Goal: Task Accomplishment & Management: Complete application form

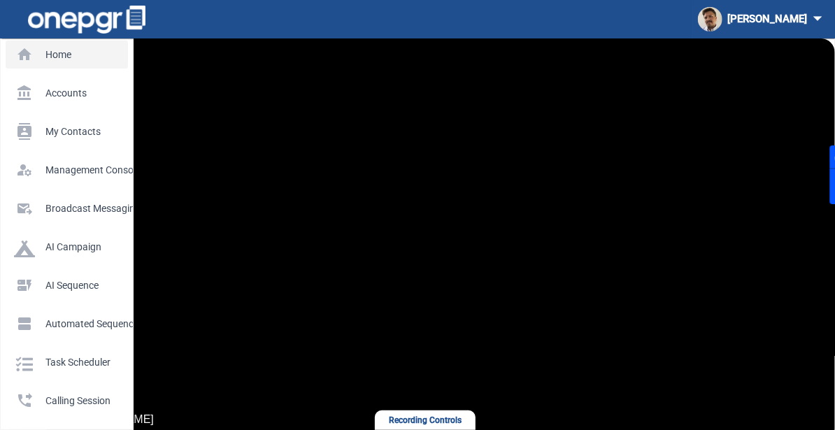
click at [59, 67] on link "home Home" at bounding box center [67, 55] width 122 height 28
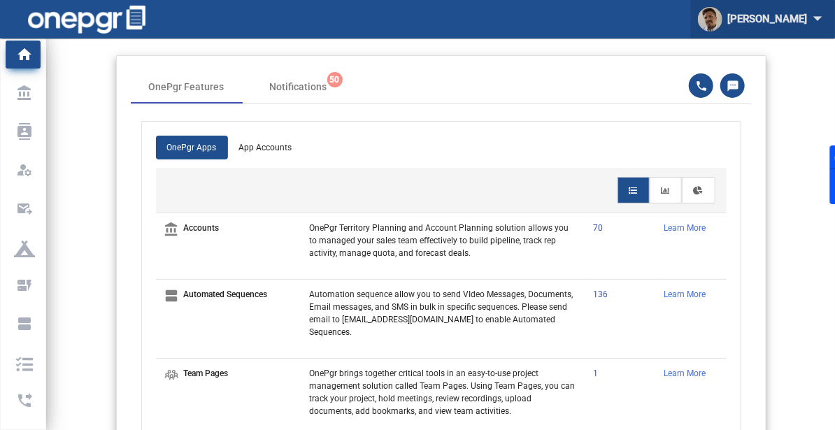
click at [768, 24] on div "[PERSON_NAME] arrow_drop_down" at bounding box center [763, 19] width 130 height 26
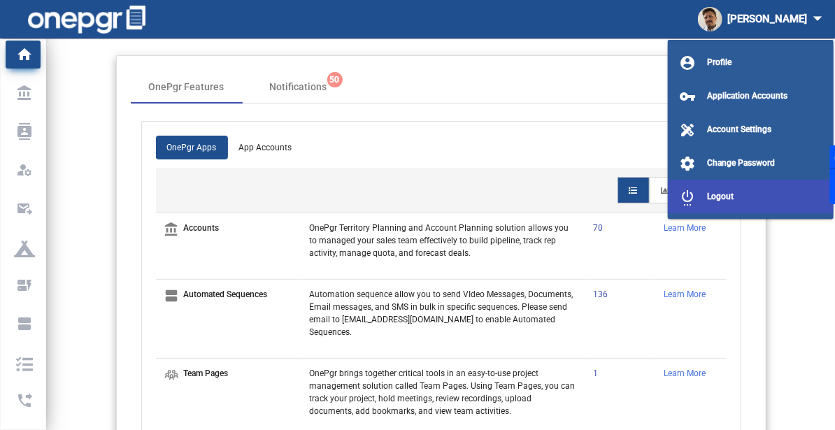
click at [717, 192] on span "Logout" at bounding box center [720, 197] width 27 height 10
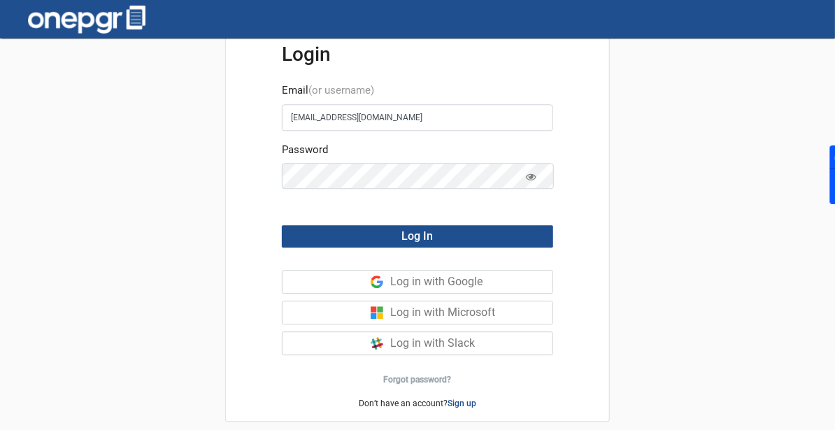
click at [31, 227] on div "Login Email (or username) [EMAIL_ADDRESS][DOMAIN_NAME] Password Log In Log in w…" at bounding box center [417, 240] width 835 height 404
click at [411, 119] on input "[EMAIL_ADDRESS][DOMAIN_NAME]" at bounding box center [417, 117] width 271 height 27
paste input "also @⁨👻🦄🌸🧁🦠☺️⁩ - create [EMAIL_ADDRESS][DOMAIN_NAME] - new acct - and let me k…"
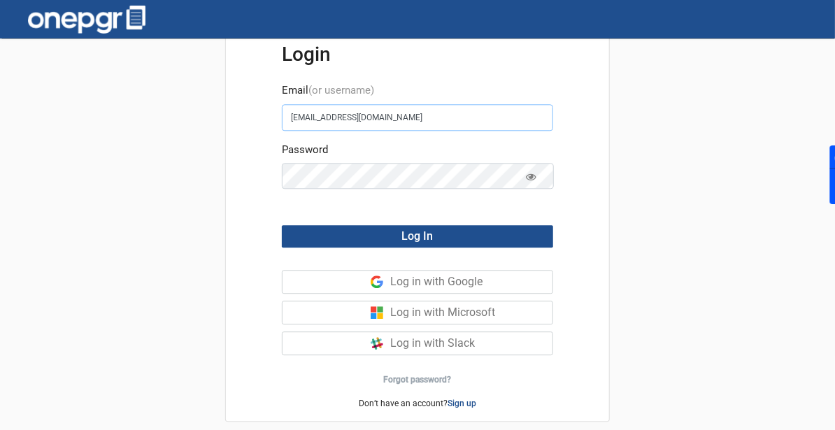
type input "also @⁨👻🦄🌸🧁🦠☺️⁩ - create [EMAIL_ADDRESS][DOMAIN_NAME] - new acct - and let me k…"
click at [411, 119] on input "also @⁨👻🦄🌸🧁🦠☺️⁩ - create [EMAIL_ADDRESS][DOMAIN_NAME] - new acct - and let me k…" at bounding box center [417, 117] width 271 height 27
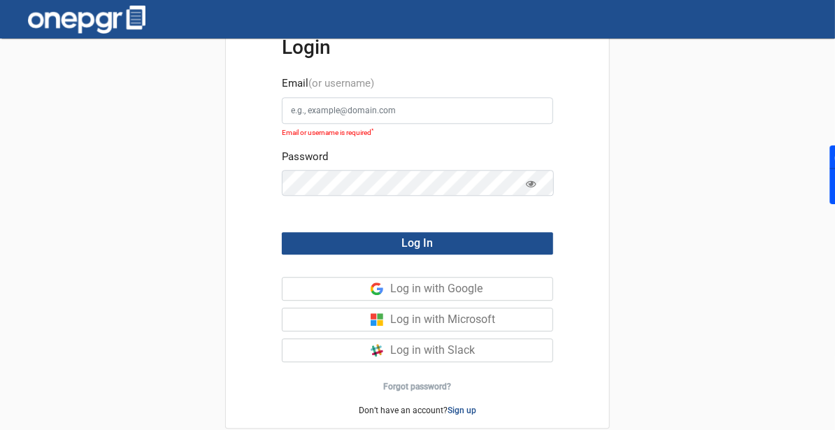
click at [65, 250] on div "Login Email (or username) Email or username is required * Password Log In Log i…" at bounding box center [417, 240] width 835 height 404
click at [399, 120] on input "Email (or username)" at bounding box center [417, 110] width 271 height 27
paste input "[EMAIL_ADDRESS][DOMAIN_NAME]"
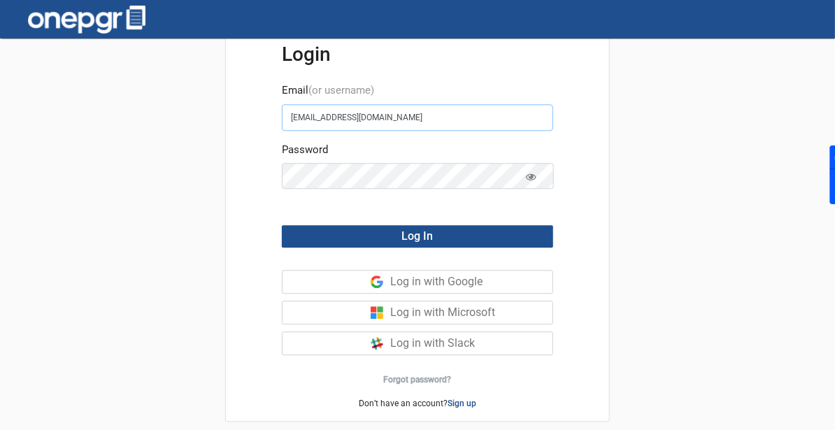
type input "[EMAIL_ADDRESS][DOMAIN_NAME]"
click at [536, 183] on span at bounding box center [531, 178] width 10 height 10
click at [532, 180] on icon at bounding box center [531, 177] width 10 height 9
click at [682, 146] on div "Login Email (or username) [EMAIL_ADDRESS][DOMAIN_NAME] Password Log In Log in w…" at bounding box center [417, 240] width 835 height 404
click at [133, 329] on div "Login Email (or username) [EMAIL_ADDRESS][DOMAIN_NAME] Password Log In Log in w…" at bounding box center [417, 240] width 835 height 404
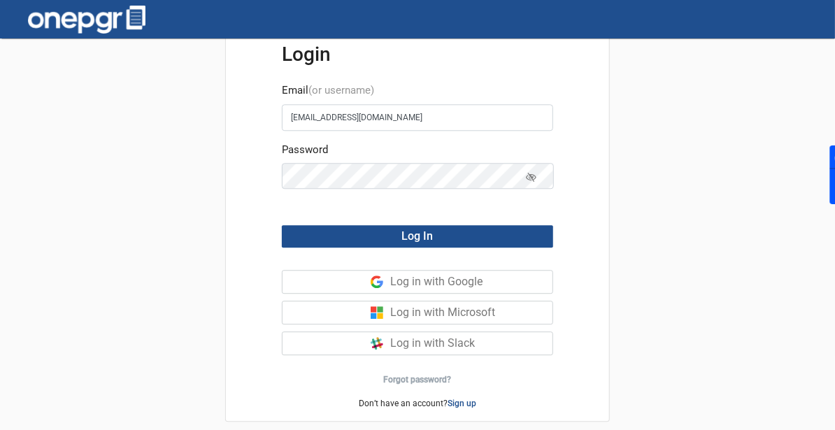
click at [7, 308] on div "Login Email (or username) [EMAIL_ADDRESS][DOMAIN_NAME] Password Log In Log in w…" at bounding box center [417, 240] width 835 height 404
click at [321, 235] on button "Log In" at bounding box center [417, 236] width 271 height 22
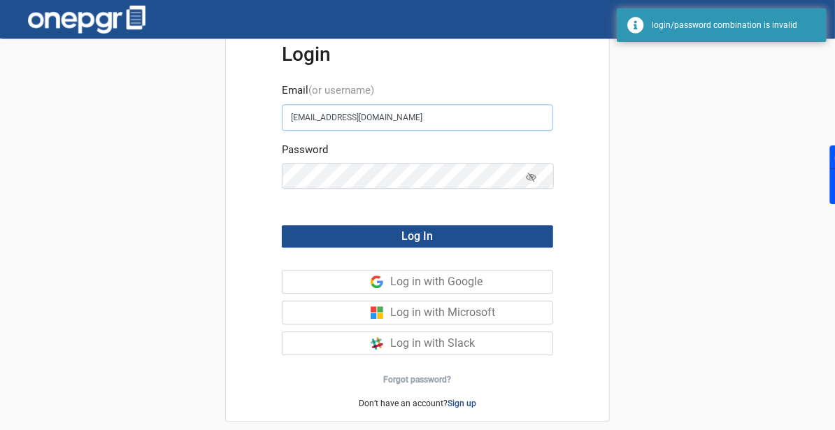
click at [402, 123] on input "[EMAIL_ADDRESS][DOMAIN_NAME]" at bounding box center [417, 117] width 271 height 27
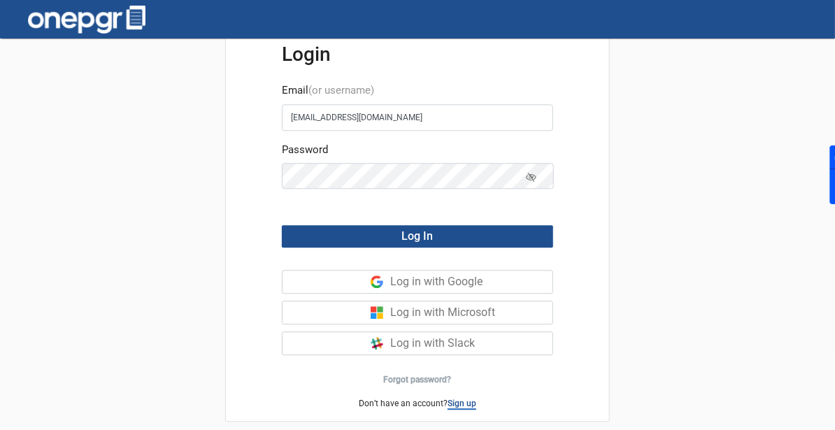
click at [453, 402] on link "Sign up" at bounding box center [462, 404] width 29 height 11
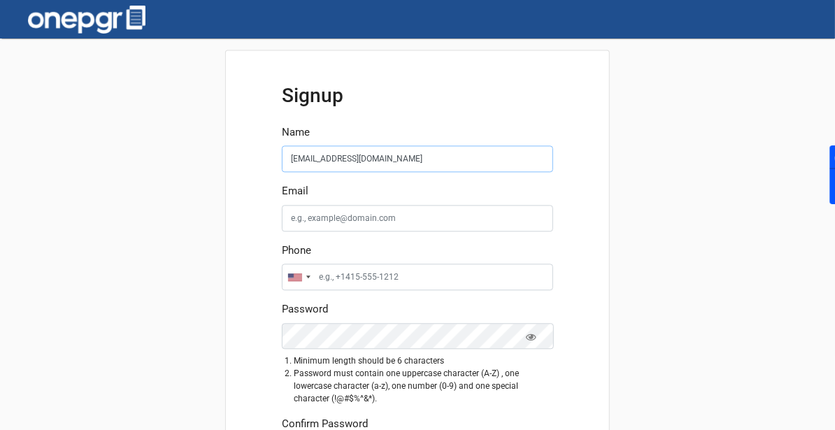
type input "[EMAIL_ADDRESS][DOMAIN_NAME]"
click at [343, 220] on input "Email" at bounding box center [417, 218] width 271 height 27
click at [372, 167] on form "Name [EMAIL_ADDRESS][DOMAIN_NAME] Email Phone [GEOGRAPHIC_DATA] +1 [GEOGRAPHIC_…" at bounding box center [417, 318] width 271 height 386
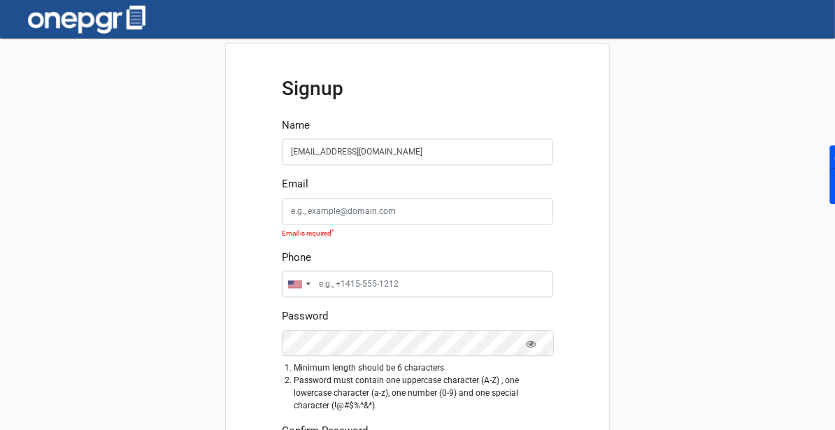
click at [372, 167] on form "Name [EMAIL_ADDRESS][DOMAIN_NAME] Email Email is required * Phone [GEOGRAPHIC_D…" at bounding box center [417, 318] width 271 height 400
click at [371, 151] on input "[EMAIL_ADDRESS][DOMAIN_NAME]" at bounding box center [417, 152] width 271 height 27
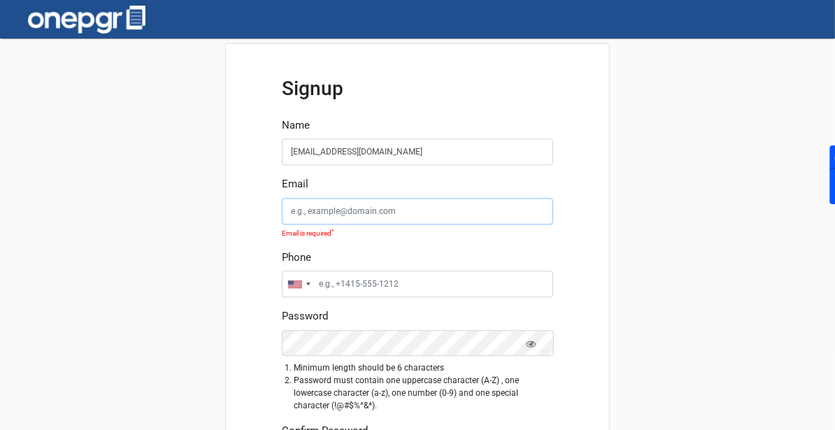
click at [367, 209] on input "Email" at bounding box center [417, 211] width 271 height 27
paste input "[EMAIL_ADDRESS][DOMAIN_NAME]"
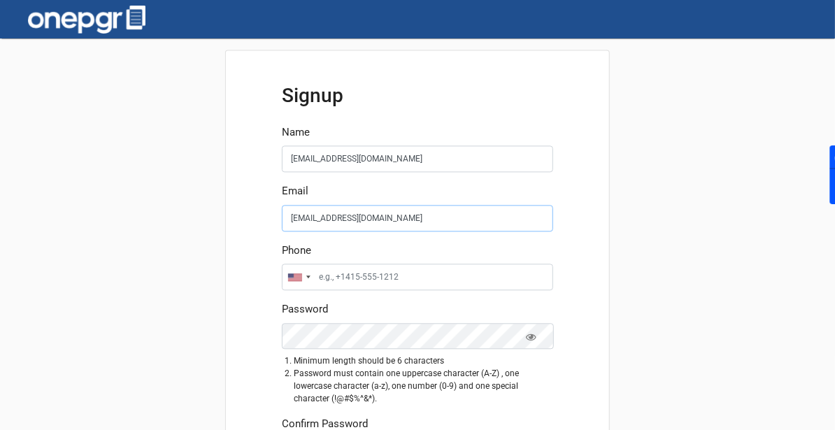
type input "[EMAIL_ADDRESS][DOMAIN_NAME]"
click at [371, 157] on input "[EMAIL_ADDRESS][DOMAIN_NAME]" at bounding box center [417, 159] width 271 height 27
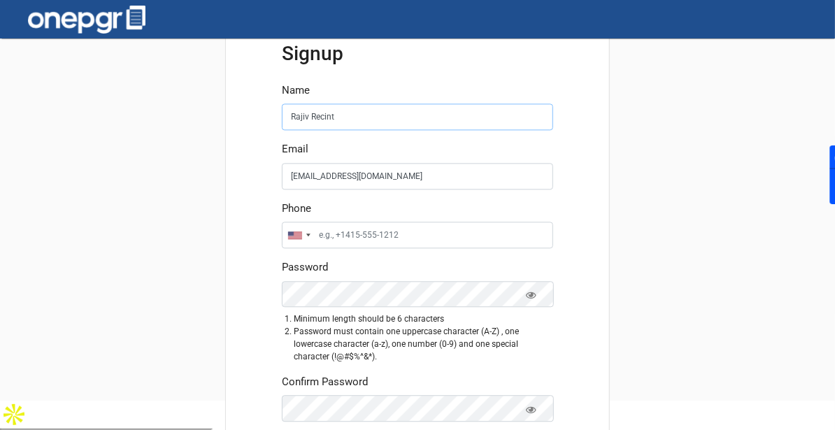
type input "Rajiv Recint"
click at [367, 241] on input "Phone" at bounding box center [417, 235] width 271 height 27
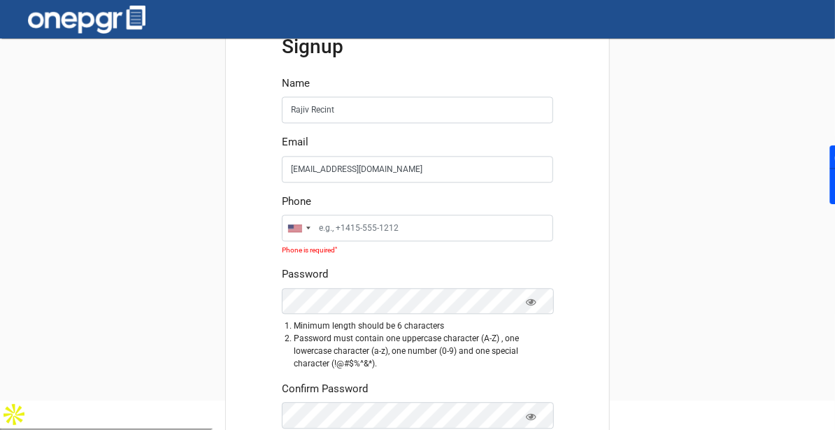
scroll to position [35, 0]
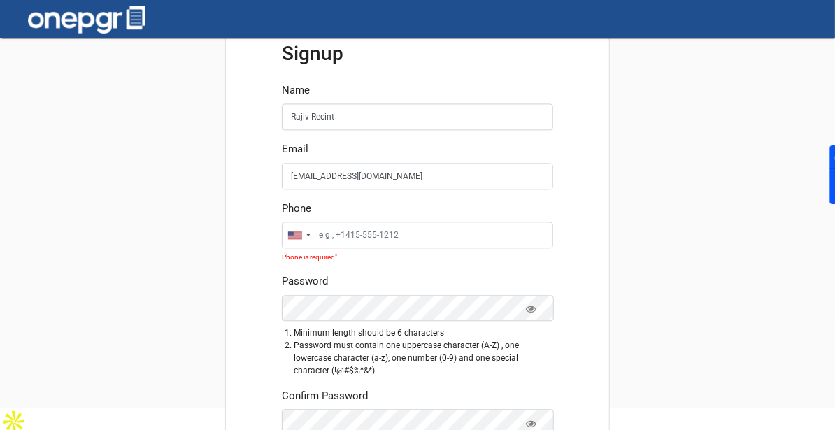
click at [71, 170] on div "Signup Name Rajiv Recint Email [EMAIL_ADDRESS][DOMAIN_NAME] Phone [GEOGRAPHIC_D…" at bounding box center [417, 205] width 835 height 404
click at [377, 240] on input "Phone" at bounding box center [417, 235] width 271 height 27
paste input "[PHONE_NUMBER]"
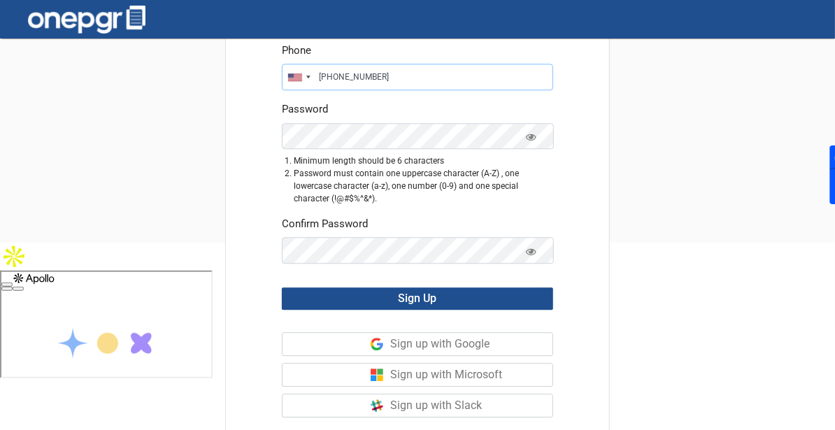
scroll to position [201, 0]
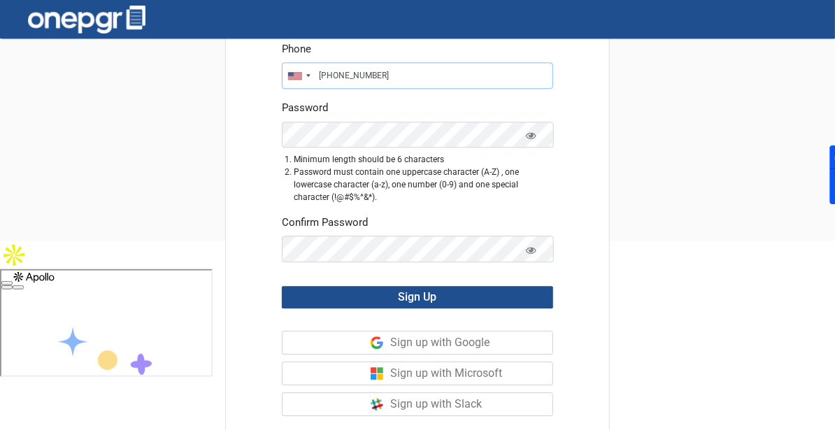
type input "[PHONE_NUMBER]"
click at [533, 136] on icon at bounding box center [531, 136] width 10 height 9
click at [531, 248] on icon at bounding box center [531, 250] width 10 height 9
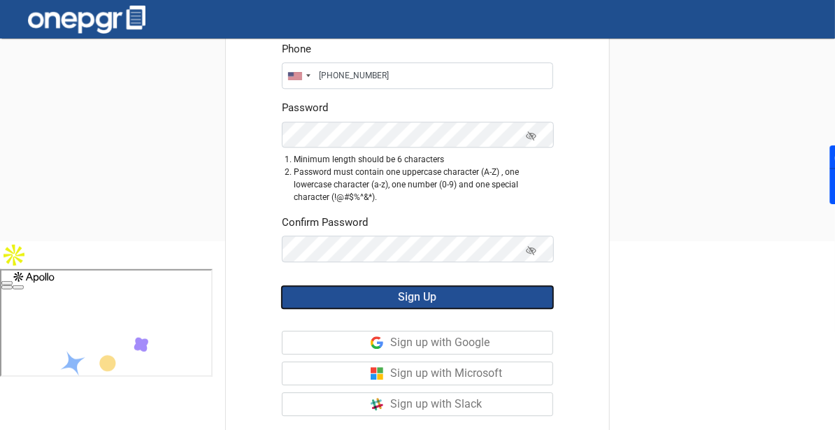
click at [425, 297] on span "Sign Up" at bounding box center [418, 297] width 38 height 13
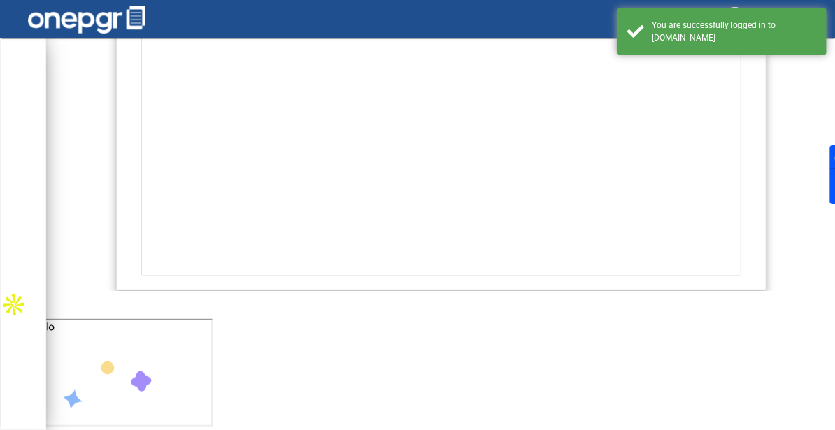
scroll to position [50, 0]
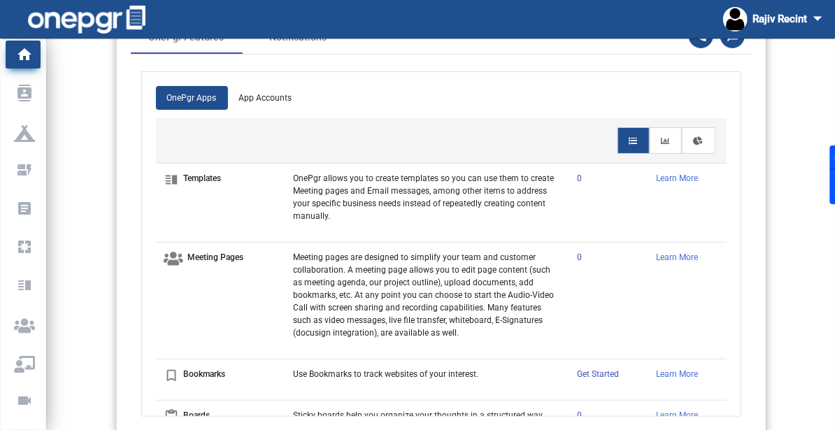
click at [142, 157] on div "OnePgr Apps App Accounts vertical_split Templates OnePgr allows you to create t…" at bounding box center [441, 244] width 599 height 344
